Goal: Task Accomplishment & Management: Use online tool/utility

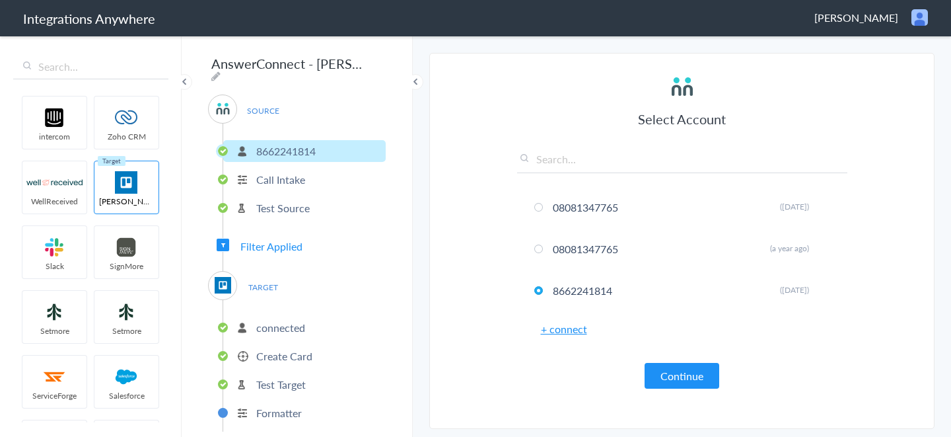
click at [323, 247] on div "SOURCE 8662241814 Call Intake Test Source Filter Applied TARGET connected Creat…" at bounding box center [297, 262] width 178 height 337
click at [281, 231] on div "SOURCE 8662241814 Call Intake Test Source Filter Applied TARGET connected Creat…" at bounding box center [297, 262] width 178 height 337
click at [280, 233] on div "SOURCE 8662241814 Call Intake Test Source Filter Applied TARGET connected Creat…" at bounding box center [297, 262] width 178 height 337
click at [281, 238] on span "Filter Applied" at bounding box center [271, 245] width 62 height 15
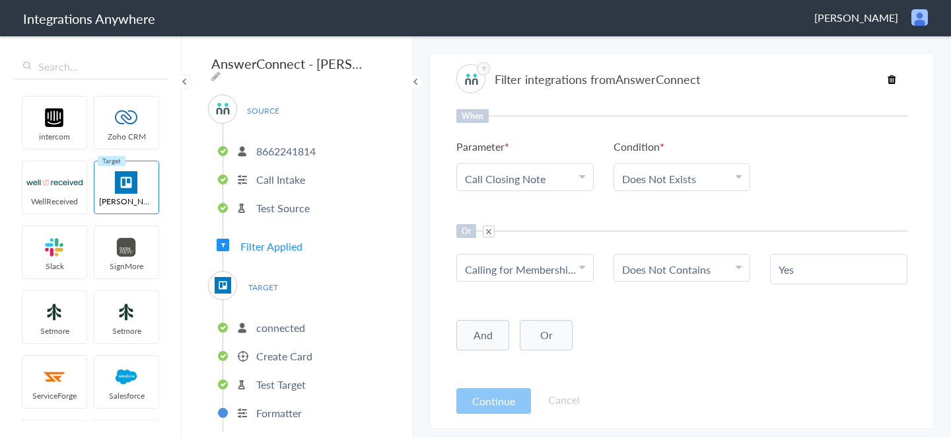
click at [523, 271] on link "Calling for Membership, Billing, Insurance or Claims?" at bounding box center [587, 269] width 244 height 15
click at [781, 316] on div "When Parameter Choose Parameter Call Closing Note Name Email Phone Company's Na…" at bounding box center [681, 243] width 451 height 269
click at [305, 158] on ul "8662241814 Call Intake Test Source" at bounding box center [304, 178] width 163 height 108
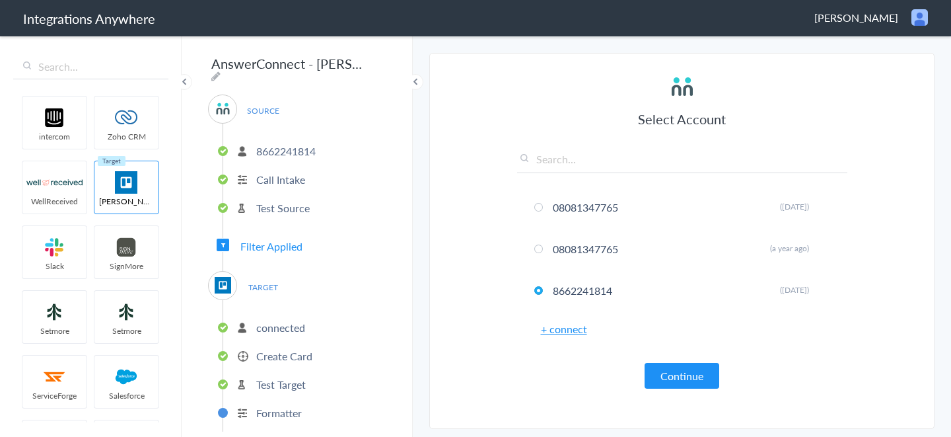
click at [319, 148] on li "8662241814" at bounding box center [304, 151] width 162 height 22
click at [689, 370] on button "Continue" at bounding box center [682, 376] width 75 height 26
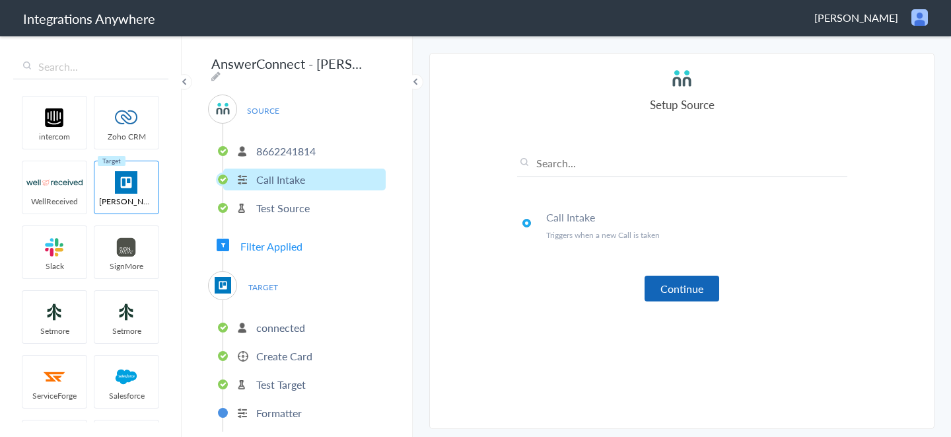
click at [689, 288] on button "Continue" at bounding box center [682, 288] width 75 height 26
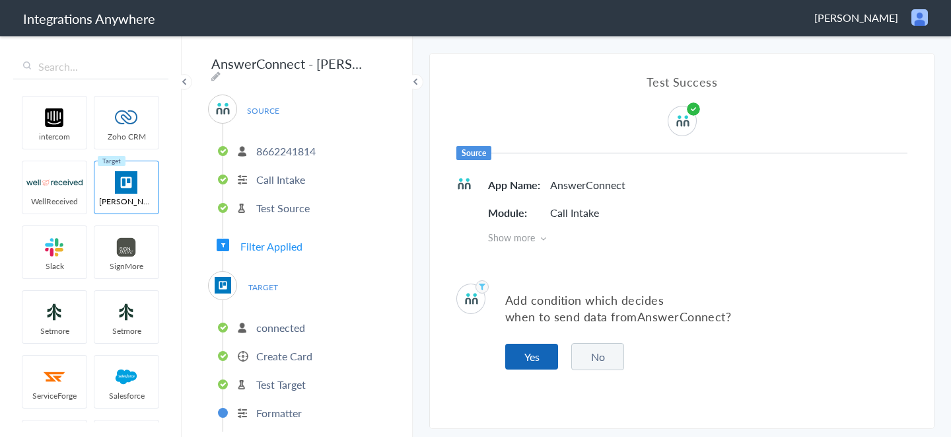
click at [546, 351] on button "Yes" at bounding box center [531, 356] width 53 height 26
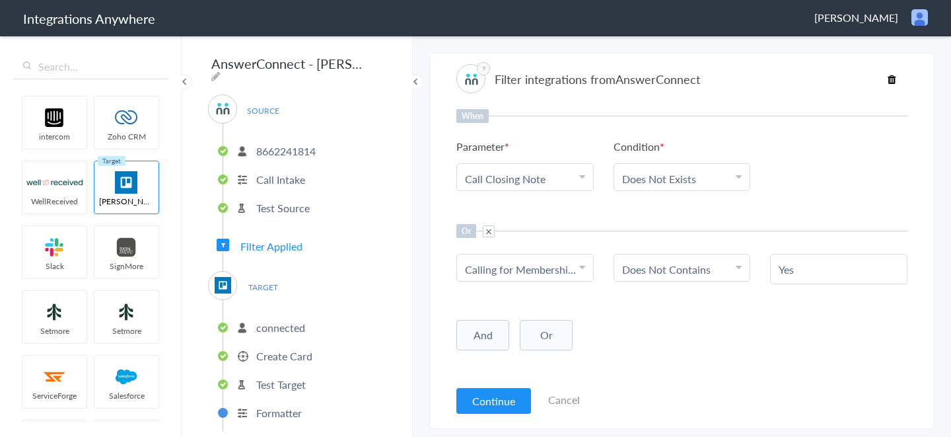
click at [538, 273] on link "Calling for Membership, Billing, Insurance or Claims?" at bounding box center [587, 269] width 244 height 15
click at [538, 274] on link "Calling for Membership, Billing, Insurance or Claims?" at bounding box center [587, 269] width 244 height 15
drag, startPoint x: 534, startPoint y: 290, endPoint x: 526, endPoint y: 311, distance: 22.8
click at [532, 300] on ul "Name Email Phone Company's Name Request ID/ Search Location Date stamp Patient …" at bounding box center [524, 340] width 137 height 106
click at [521, 316] on input "text" at bounding box center [525, 305] width 136 height 28
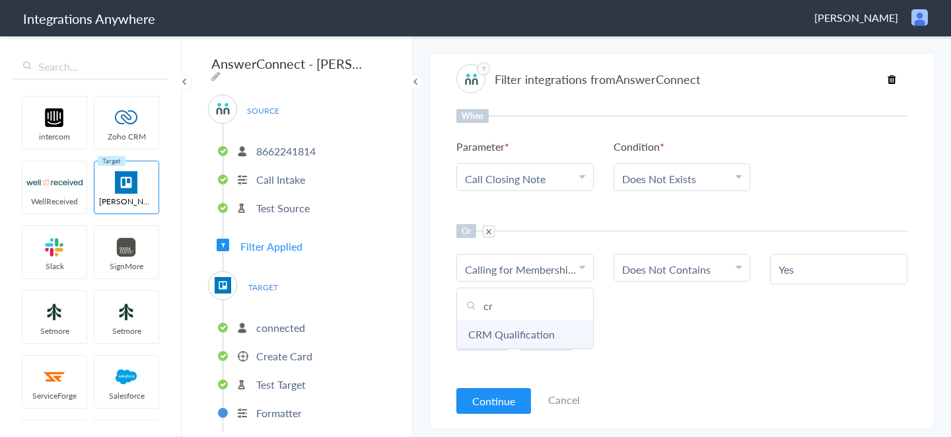
type input "cr"
click at [529, 328] on link "CRM Qualification" at bounding box center [525, 334] width 136 height 28
click at [714, 254] on link "Choose Condition Does Not Contains" at bounding box center [682, 267] width 136 height 26
click at [694, 269] on link "Does Not Contains" at bounding box center [666, 269] width 89 height 15
click at [694, 271] on link "Does Not Contains" at bounding box center [666, 269] width 89 height 15
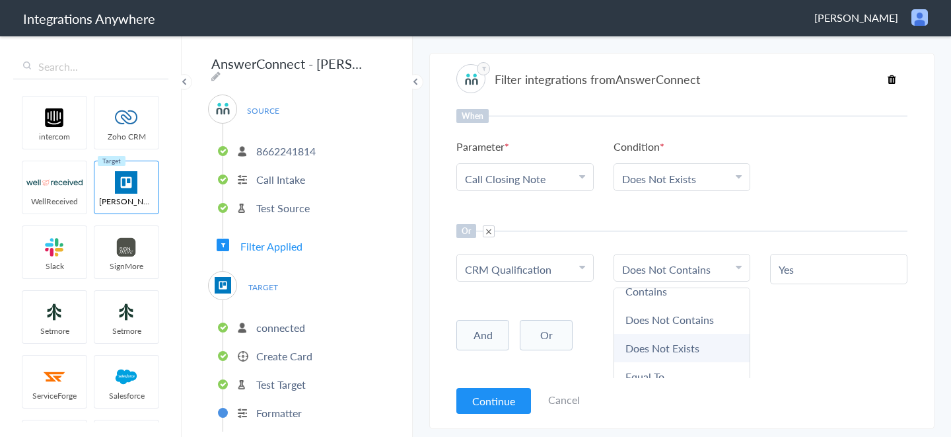
scroll to position [69, 0]
click at [699, 328] on link "Does Not Exists" at bounding box center [682, 321] width 136 height 28
click at [700, 318] on div "And Or Add Filter" at bounding box center [681, 330] width 451 height 33
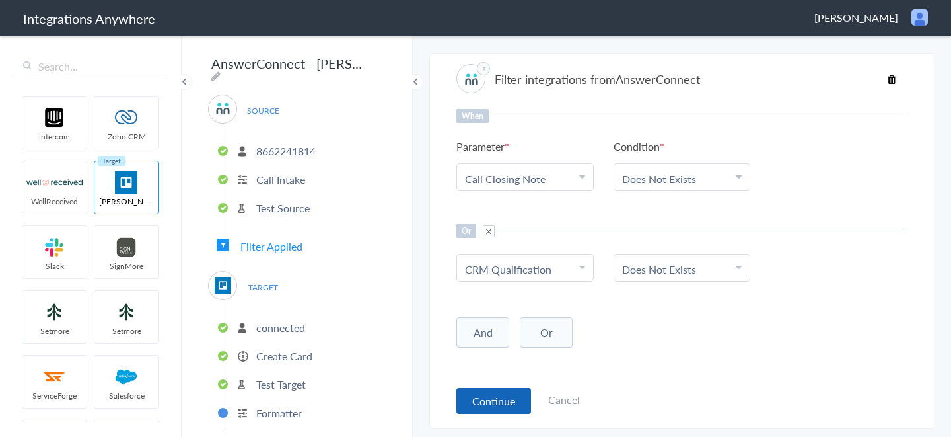
click at [489, 390] on button "Continue" at bounding box center [493, 401] width 75 height 26
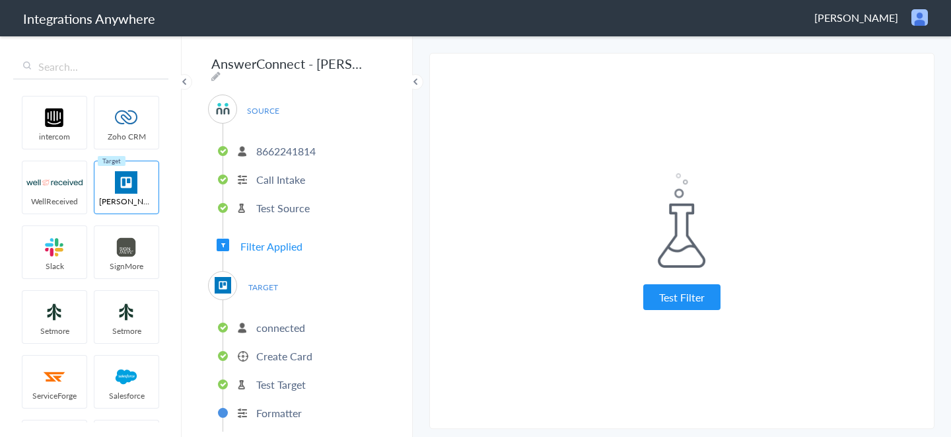
click at [684, 311] on div "Test Filter Test Successful Continue Test Failed" at bounding box center [682, 241] width 330 height 355
click at [682, 303] on button "Test Filter" at bounding box center [681, 297] width 77 height 26
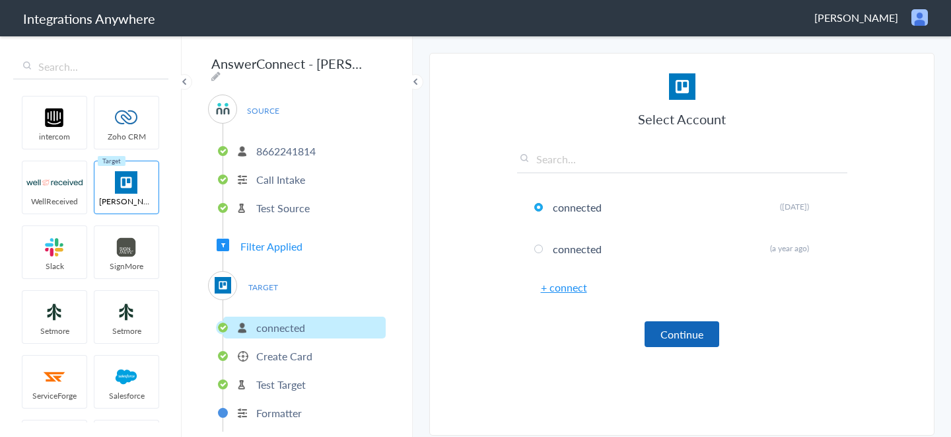
click at [682, 326] on button "Continue" at bounding box center [682, 334] width 75 height 26
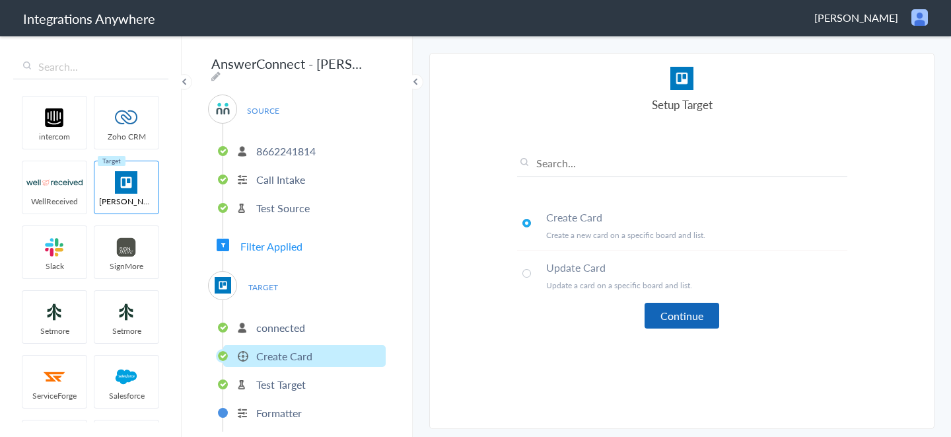
click at [655, 324] on button "Continue" at bounding box center [682, 316] width 75 height 26
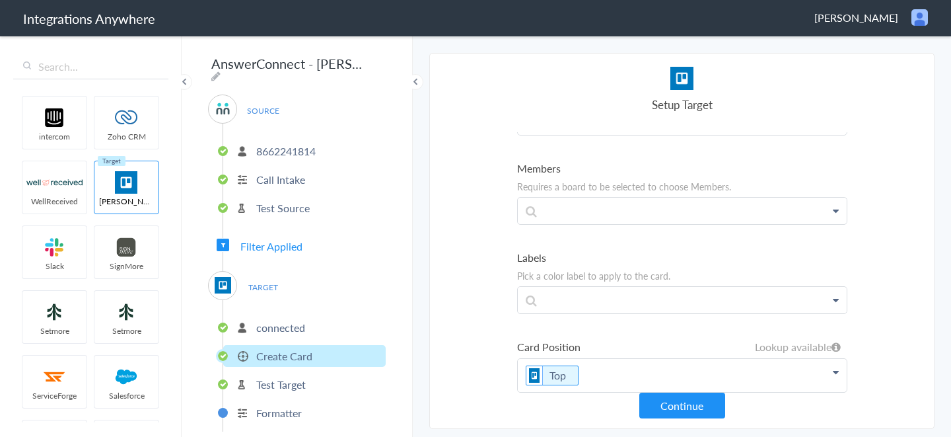
scroll to position [432, 0]
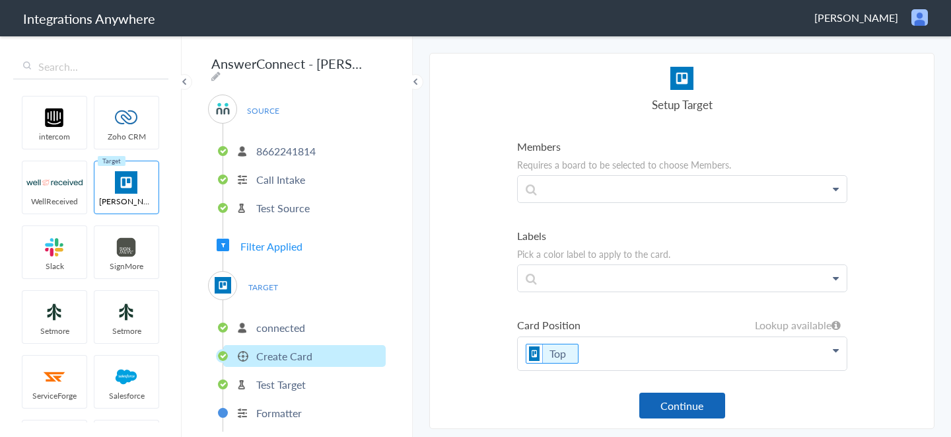
click at [672, 399] on button "Continue" at bounding box center [682, 405] width 86 height 26
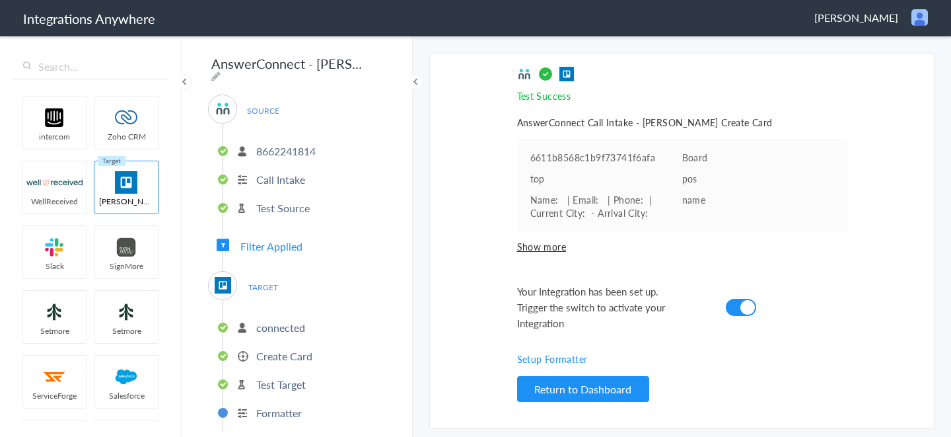
click at [865, 17] on span "[PERSON_NAME]" at bounding box center [856, 17] width 84 height 15
click at [899, 67] on li "Dashboard" at bounding box center [891, 68] width 91 height 20
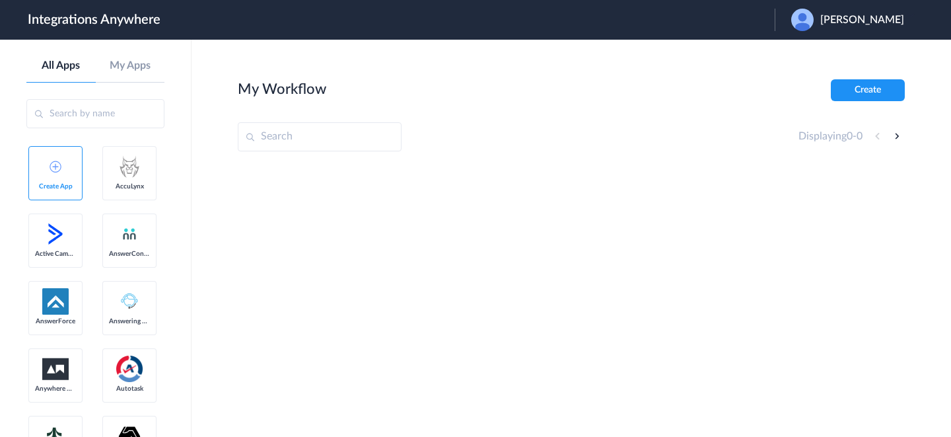
click at [855, 26] on div "[PERSON_NAME]" at bounding box center [854, 20] width 126 height 22
click at [853, 61] on li "Logout" at bounding box center [846, 54] width 143 height 24
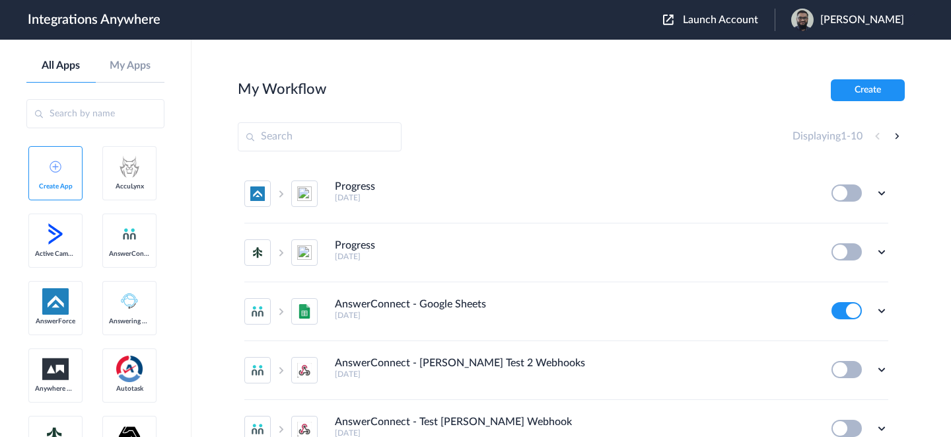
click at [735, 20] on span "Launch Account" at bounding box center [720, 20] width 75 height 11
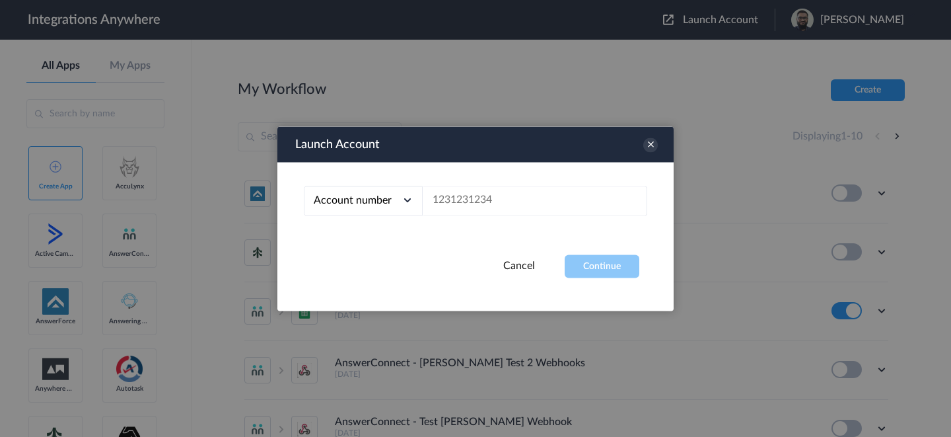
click at [529, 229] on div "Account number Account number Email address" at bounding box center [475, 208] width 396 height 92
click at [522, 209] on input "text" at bounding box center [535, 201] width 225 height 30
paste input "8662241814"
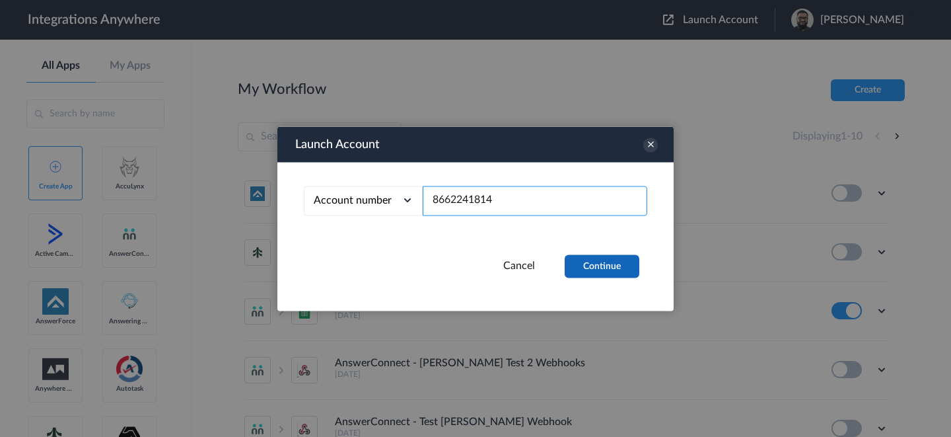
type input "8662241814"
click at [606, 259] on button "Continue" at bounding box center [602, 265] width 75 height 23
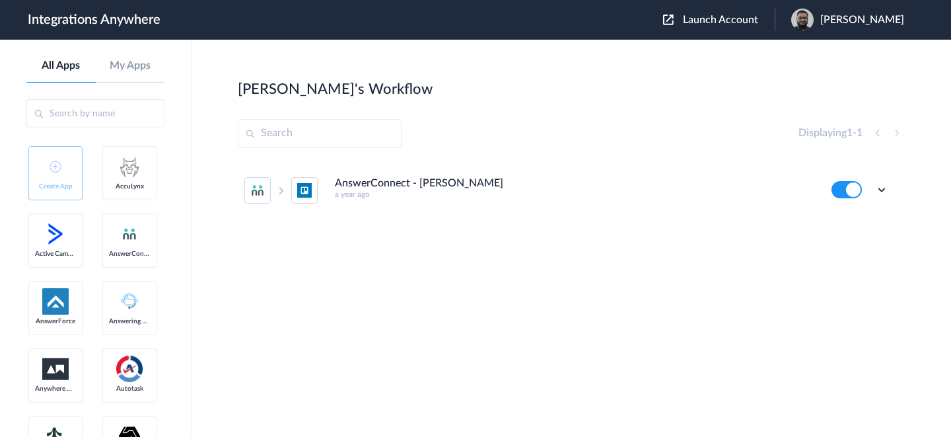
click at [885, 181] on li "AnswerConnect - Trello a year ago Edit Task history Delete" at bounding box center [566, 190] width 644 height 58
click at [881, 190] on icon at bounding box center [881, 189] width 13 height 13
click at [837, 247] on link "Task history" at bounding box center [843, 244] width 63 height 9
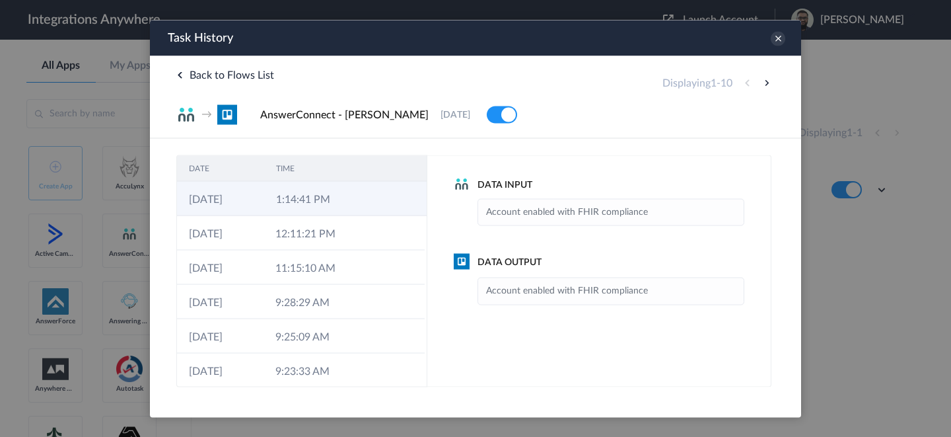
click at [323, 202] on td "1:14:41 PM" at bounding box center [307, 198] width 87 height 34
